Goal: Transaction & Acquisition: Download file/media

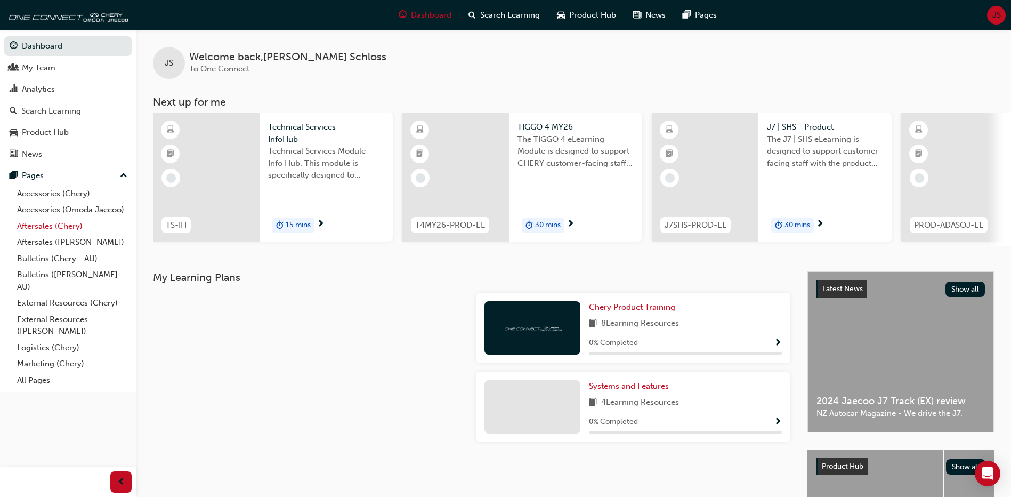
click at [59, 225] on link "Aftersales (Chery)" at bounding box center [72, 226] width 119 height 17
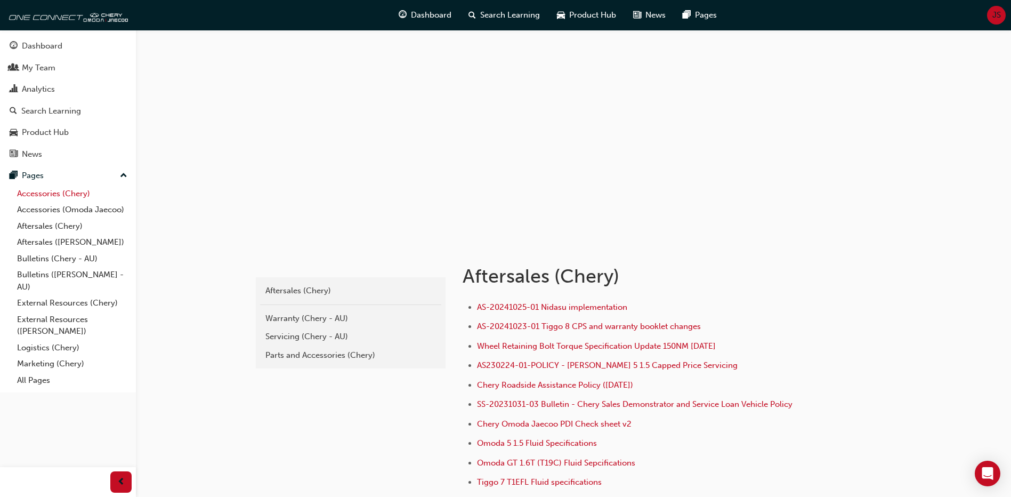
click at [72, 195] on link "Accessories (Chery)" at bounding box center [72, 194] width 119 height 17
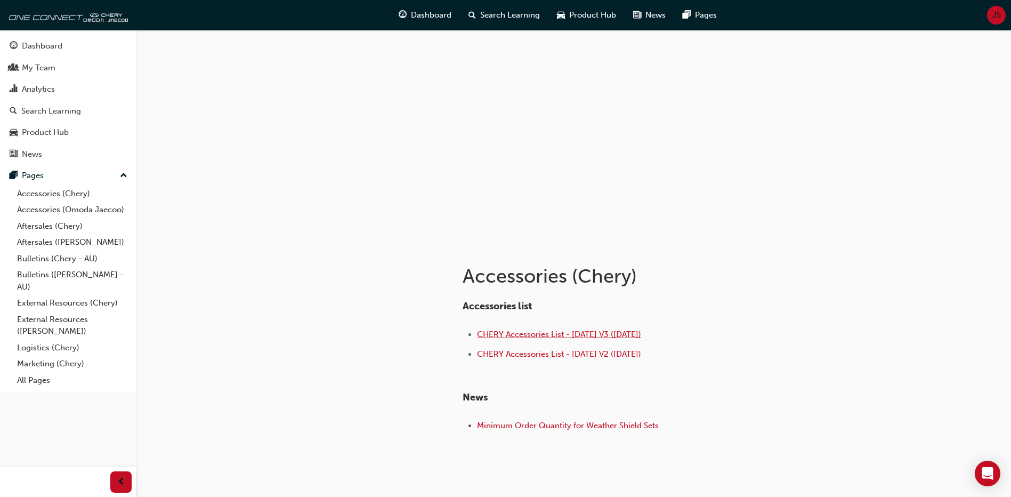
click at [619, 335] on span "CHERY Accessories List - [DATE] V3 ([DATE])" at bounding box center [559, 334] width 164 height 10
